Goal: Task Accomplishment & Management: Manage account settings

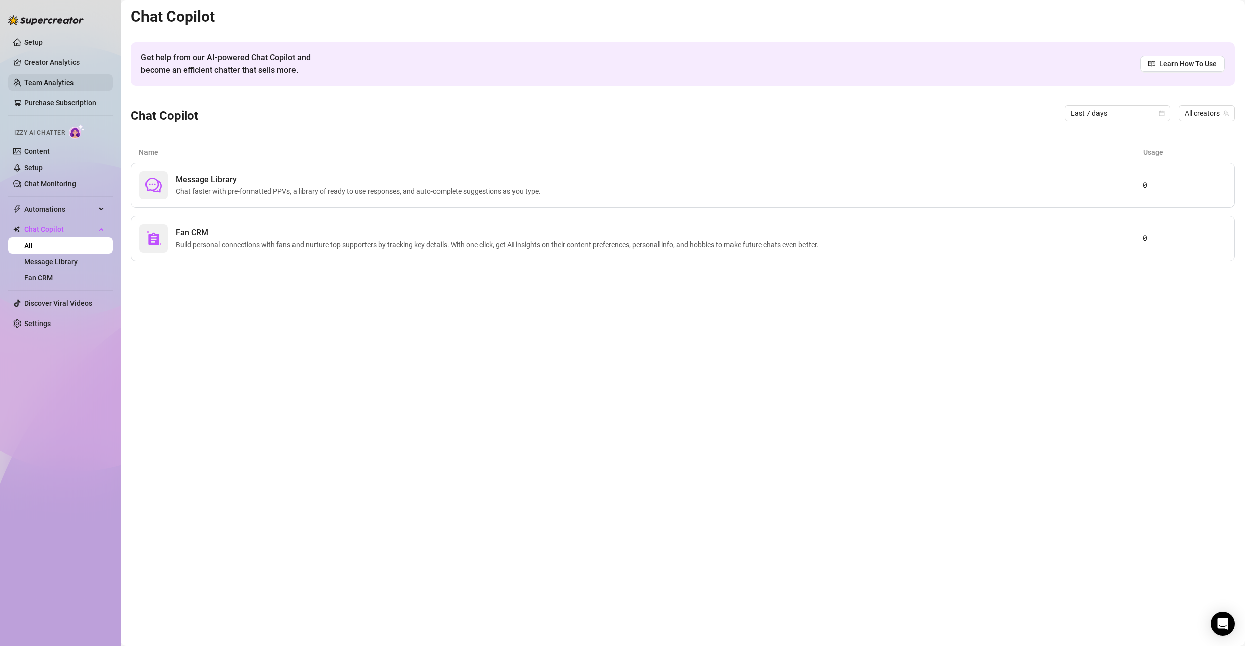
click at [57, 79] on link "Team Analytics" at bounding box center [48, 83] width 49 height 8
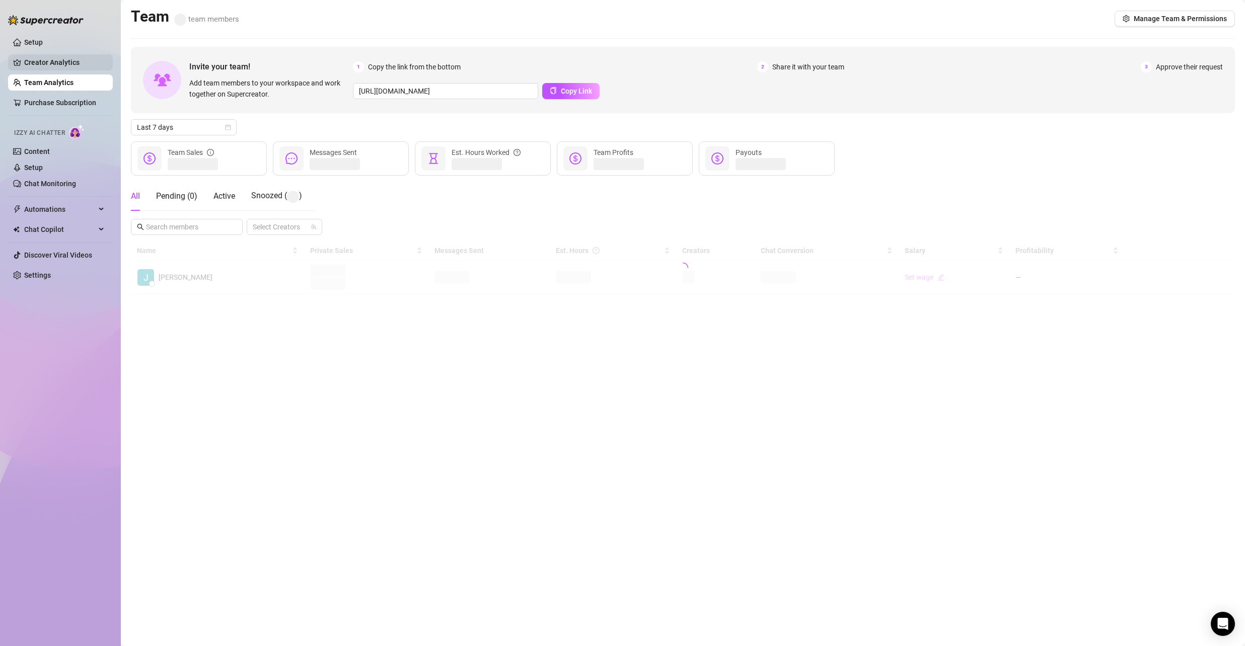
click at [64, 65] on link "Creator Analytics" at bounding box center [64, 62] width 81 height 16
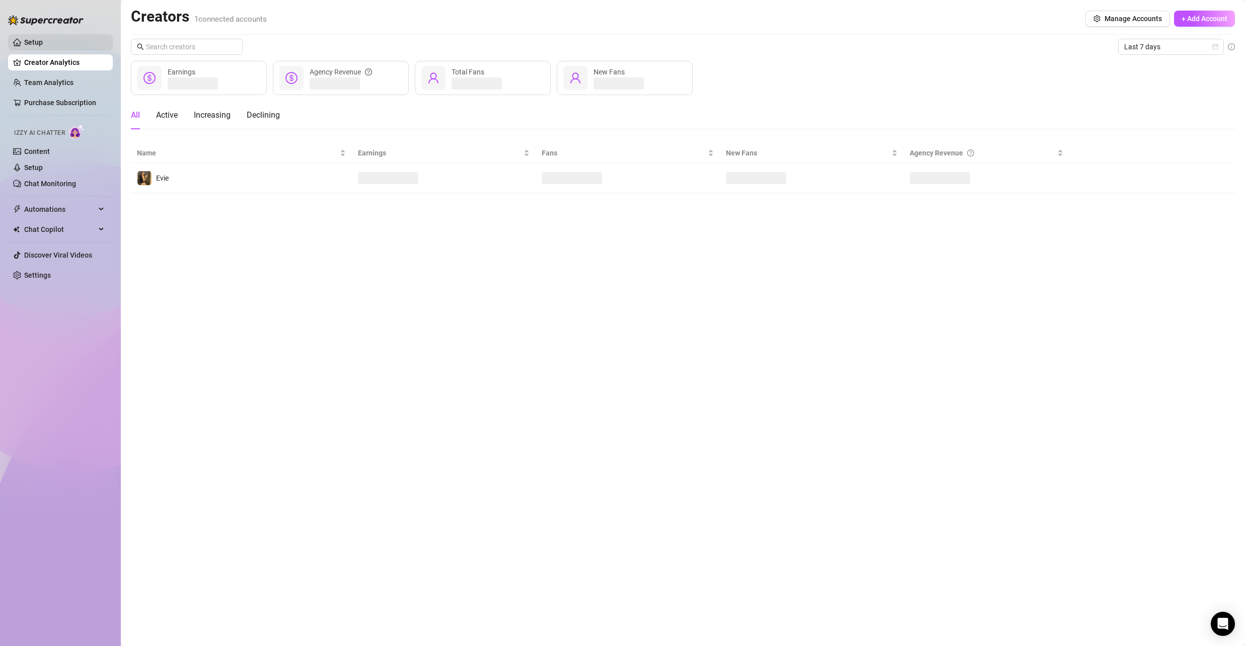
click at [43, 45] on link "Setup" at bounding box center [33, 42] width 19 height 8
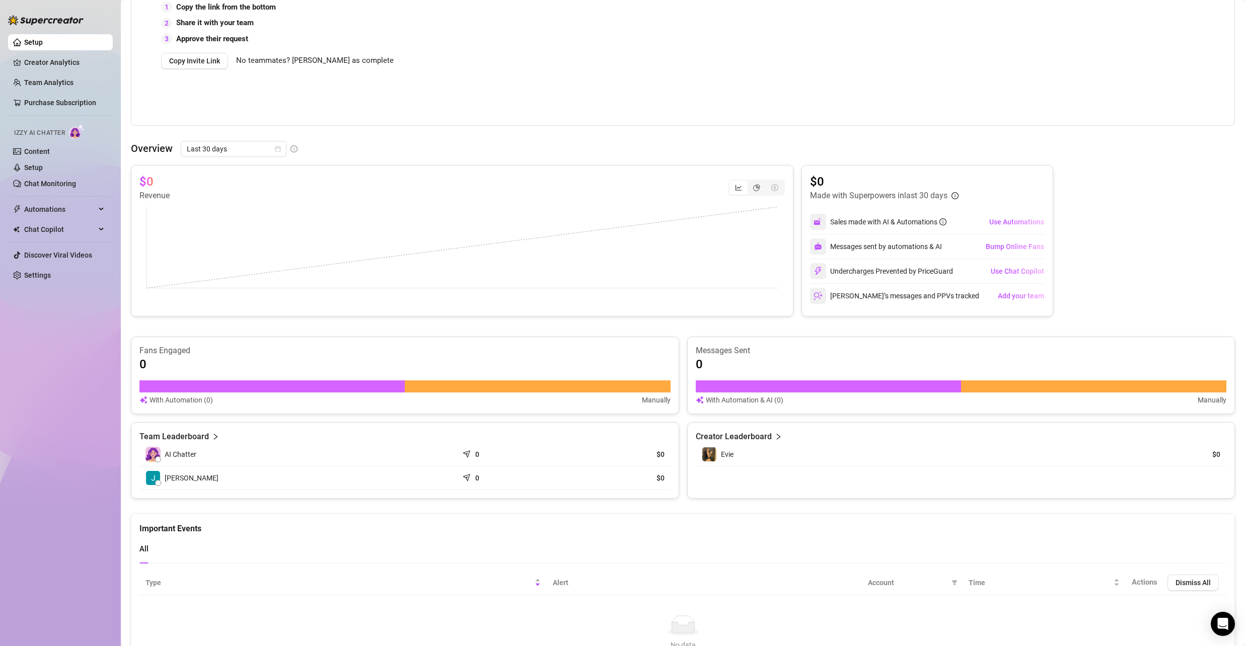
scroll to position [252, 0]
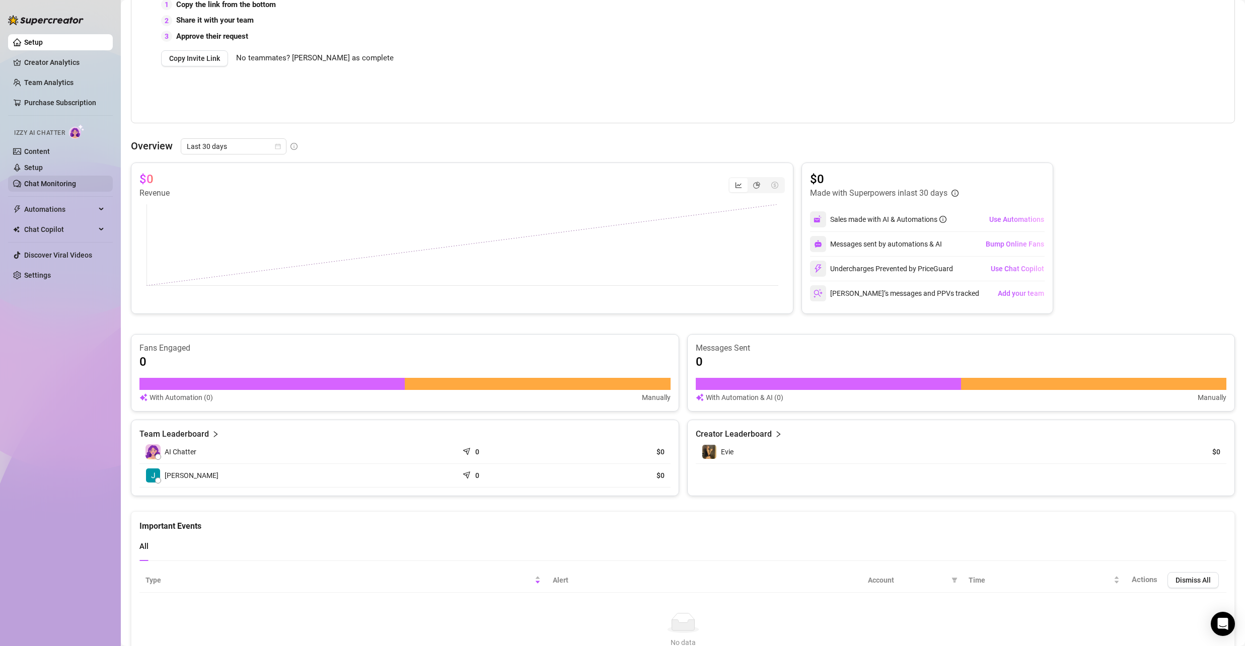
click at [58, 180] on link "Chat Monitoring" at bounding box center [50, 184] width 52 height 8
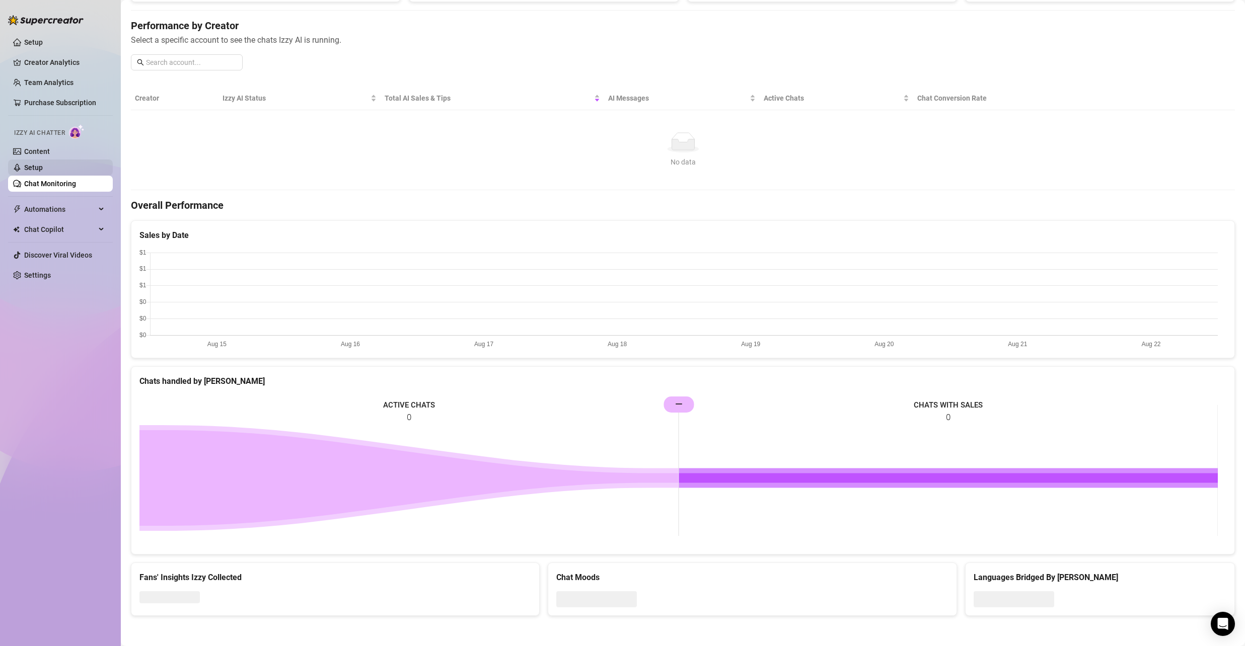
scroll to position [113, 0]
click at [50, 156] on link "Content" at bounding box center [37, 151] width 26 height 8
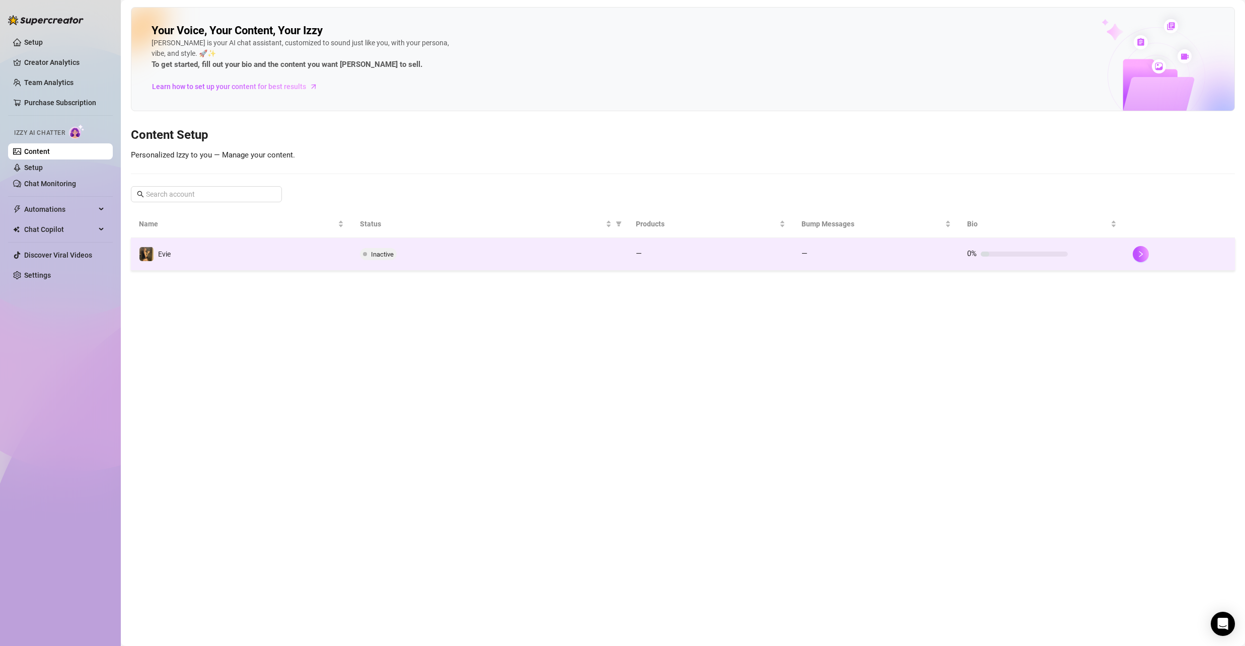
click at [567, 256] on div "Inactive" at bounding box center [490, 254] width 260 height 12
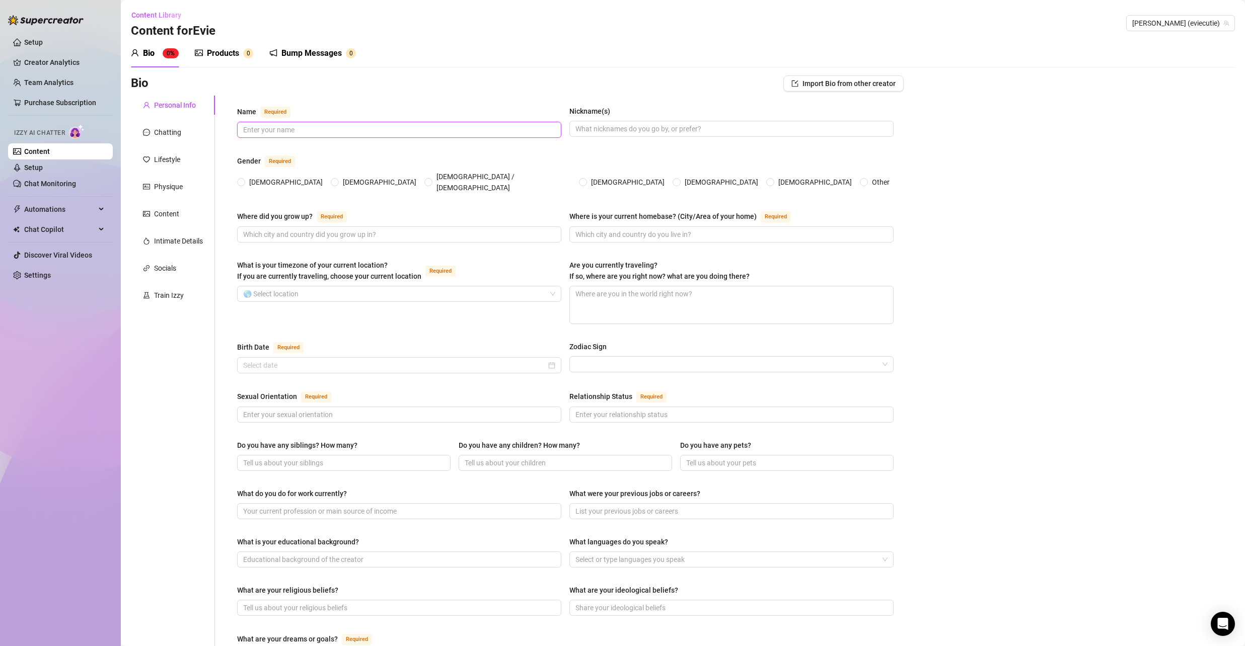
click at [350, 130] on input "Name Required" at bounding box center [398, 129] width 310 height 11
click at [176, 139] on div "Chatting" at bounding box center [173, 132] width 84 height 19
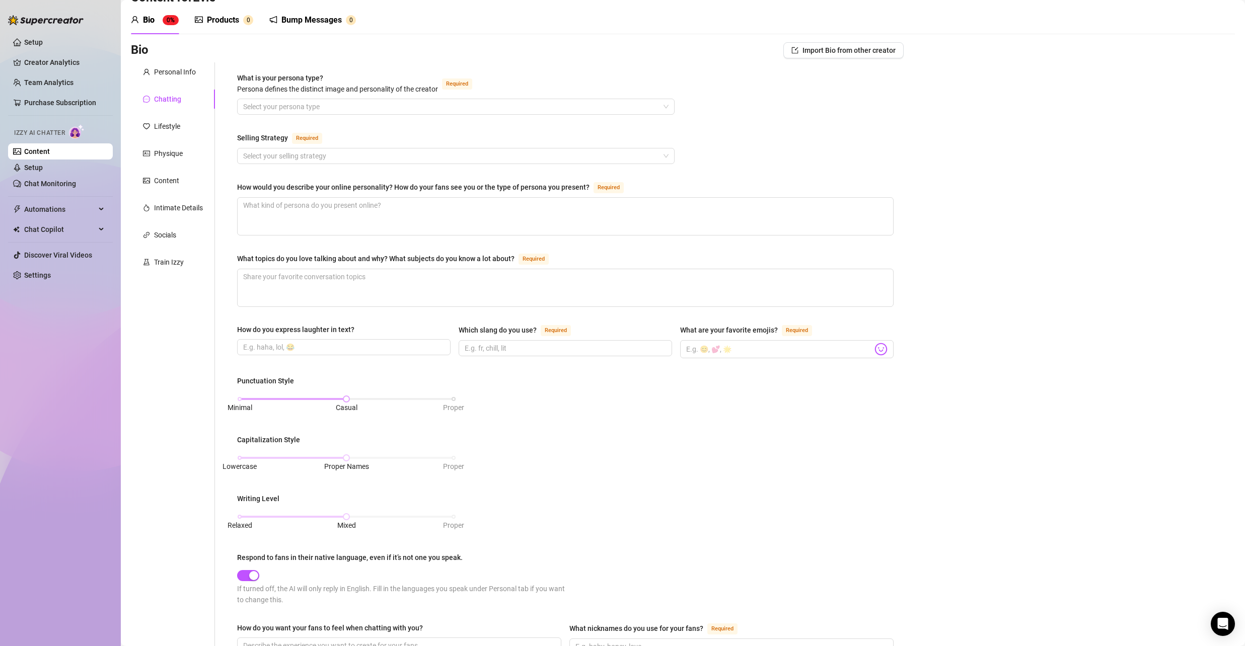
scroll to position [249, 0]
